Goal: Transaction & Acquisition: Purchase product/service

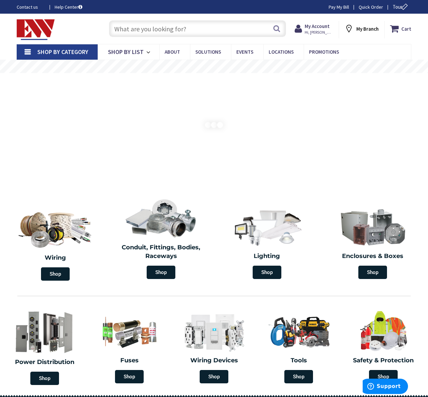
click at [119, 30] on input "text" at bounding box center [197, 28] width 177 height 17
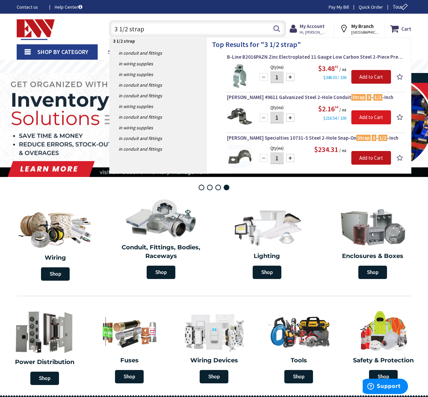
type input "3 1/2 strap"
click at [365, 116] on input "Add to Cart" at bounding box center [372, 117] width 40 height 14
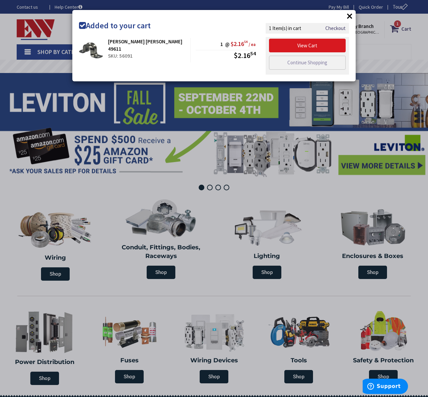
click at [310, 42] on link "View Cart" at bounding box center [307, 46] width 77 height 14
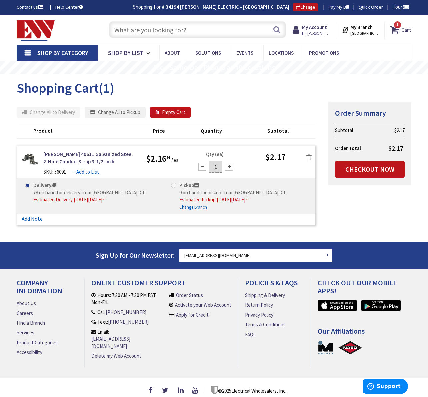
click at [175, 185] on span at bounding box center [173, 185] width 5 height 5
click at [175, 185] on input "Pickup 0 on hand for pickup from New Haven, Ct - Estimated Pickup on Monday, Oc…" at bounding box center [175, 185] width 4 height 4
radio input "true"
click at [353, 167] on link "Checkout Now" at bounding box center [370, 169] width 70 height 17
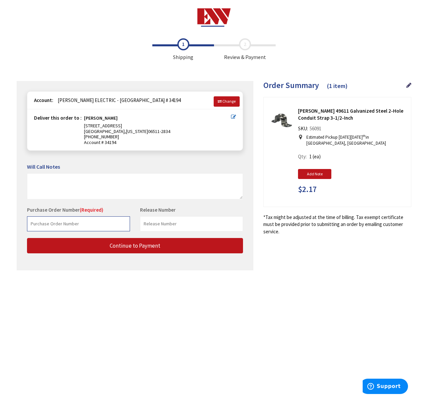
click at [31, 223] on input "text" at bounding box center [78, 224] width 103 height 15
type input "10 spear Cycle"
click at [146, 223] on input "text" at bounding box center [191, 224] width 103 height 15
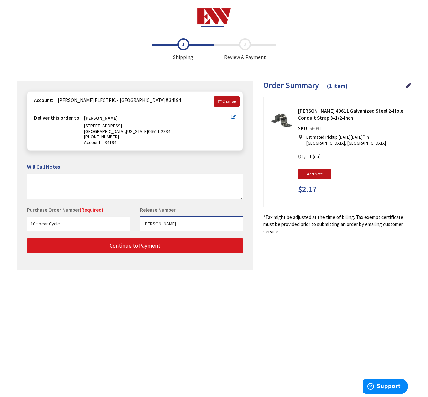
type input "Steve KindSeth"
click at [160, 244] on span "Continue to Payment" at bounding box center [135, 245] width 51 height 7
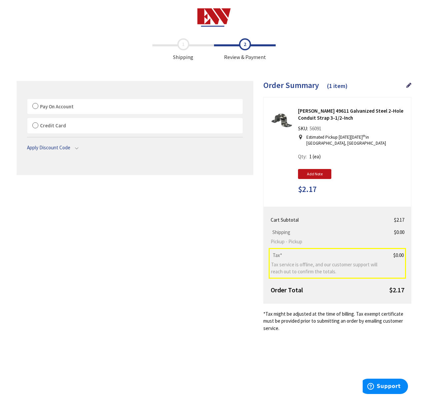
click at [33, 103] on label "Pay On Account" at bounding box center [135, 106] width 216 height 15
click at [27, 100] on input "Pay On Account" at bounding box center [27, 100] width 0 height 0
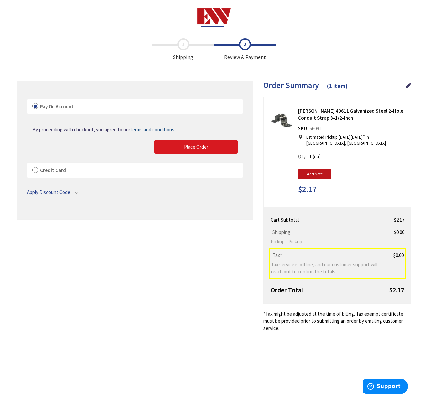
click at [183, 147] on button "Place Order" at bounding box center [195, 147] width 83 height 14
